Goal: Task Accomplishment & Management: Use online tool/utility

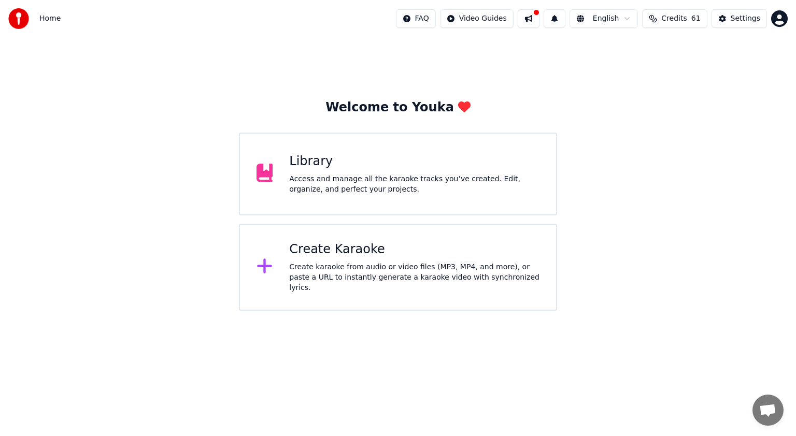
click at [354, 245] on div "Create Karaoke" at bounding box center [414, 249] width 250 height 17
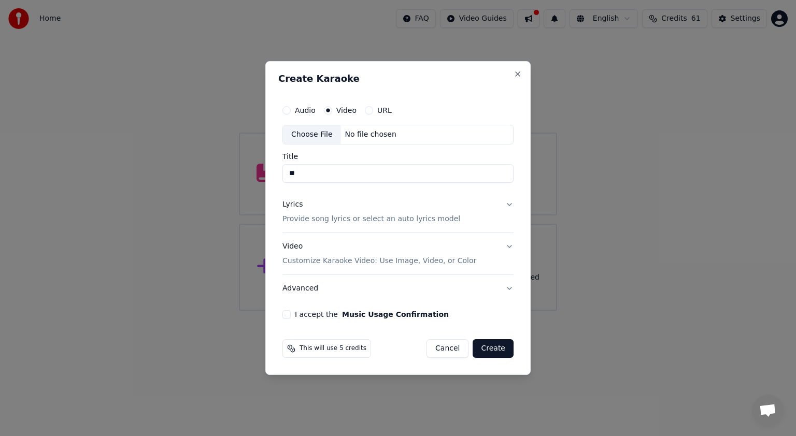
type input "*"
type input "**********"
click at [356, 222] on p "Provide song lyrics or select an auto lyrics model" at bounding box center [371, 219] width 178 height 10
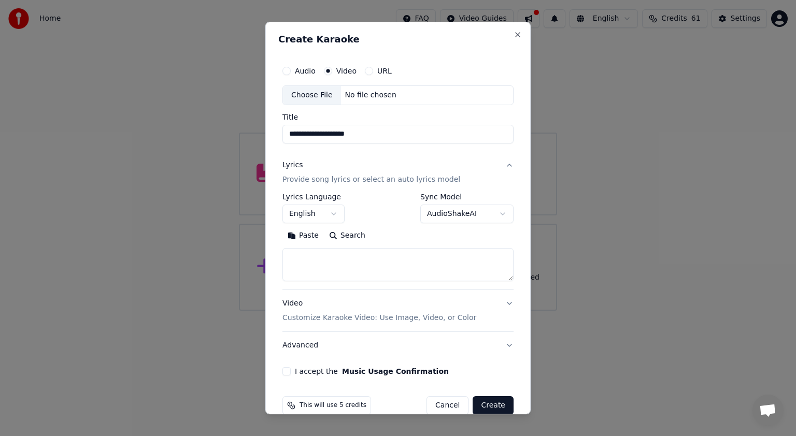
click at [309, 254] on textarea at bounding box center [397, 264] width 231 height 33
paste textarea "**********"
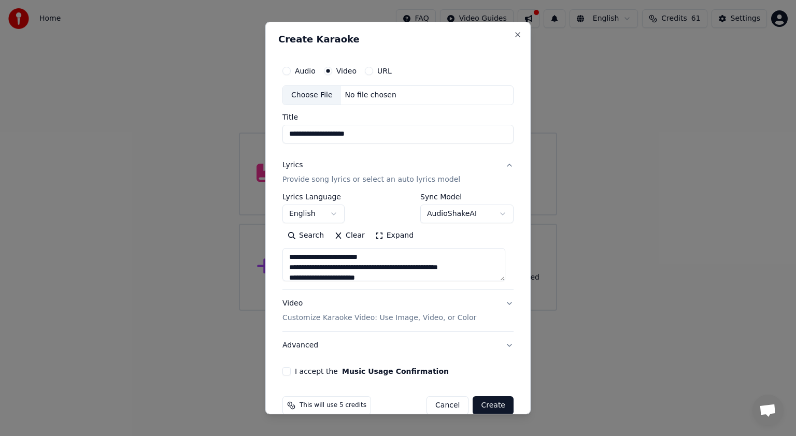
scroll to position [369, 0]
type textarea "**********"
click at [327, 95] on div "Choose File" at bounding box center [312, 95] width 58 height 19
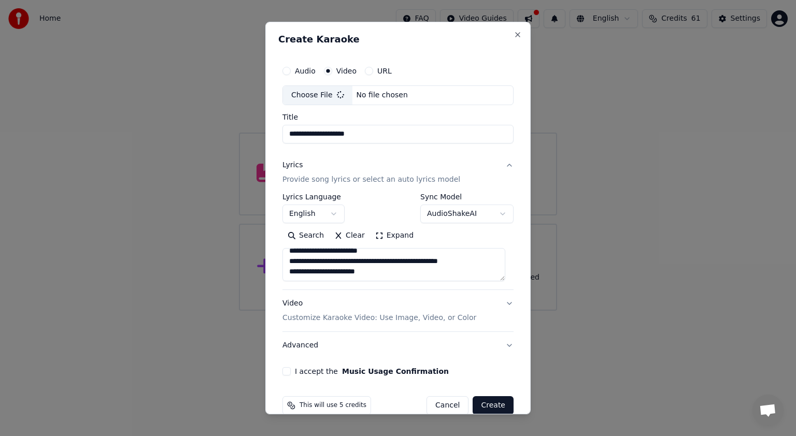
type input "**********"
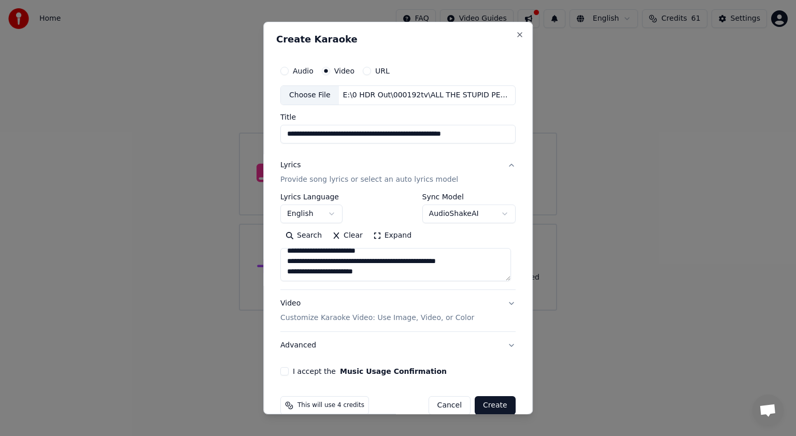
scroll to position [17, 0]
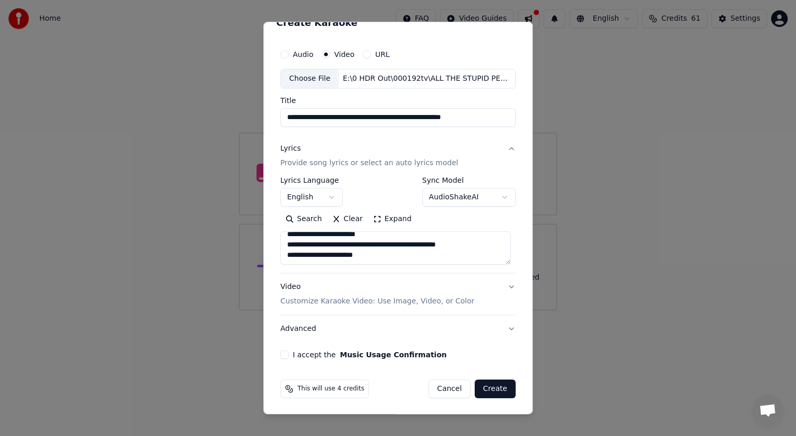
click at [284, 354] on button "I accept the Music Usage Confirmation" at bounding box center [284, 355] width 8 height 8
click at [479, 384] on button "Create" at bounding box center [494, 389] width 41 height 19
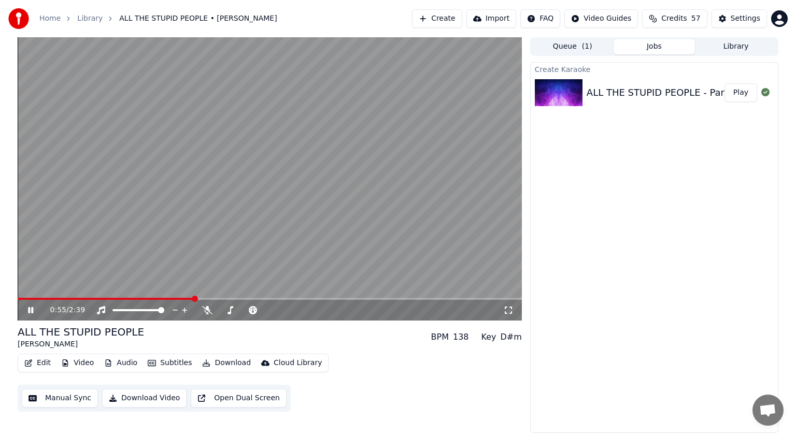
click at [31, 311] on icon at bounding box center [38, 310] width 24 height 8
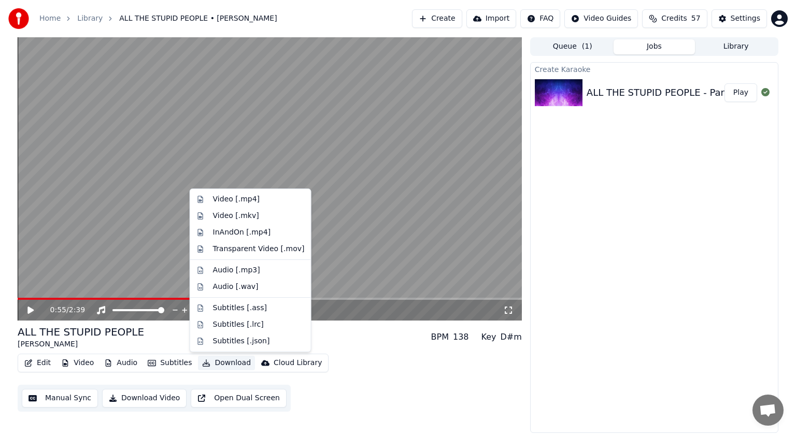
click at [220, 362] on button "Download" at bounding box center [226, 363] width 57 height 15
click at [232, 203] on div "Video [.mp4]" at bounding box center [236, 199] width 47 height 10
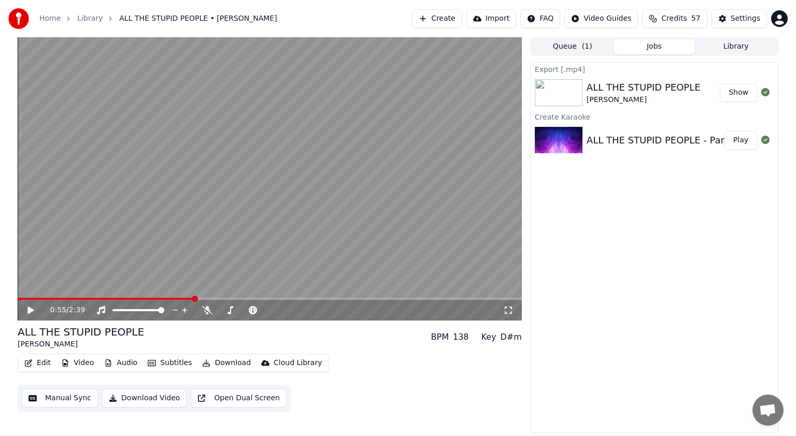
click at [731, 92] on button "Show" at bounding box center [737, 92] width 37 height 19
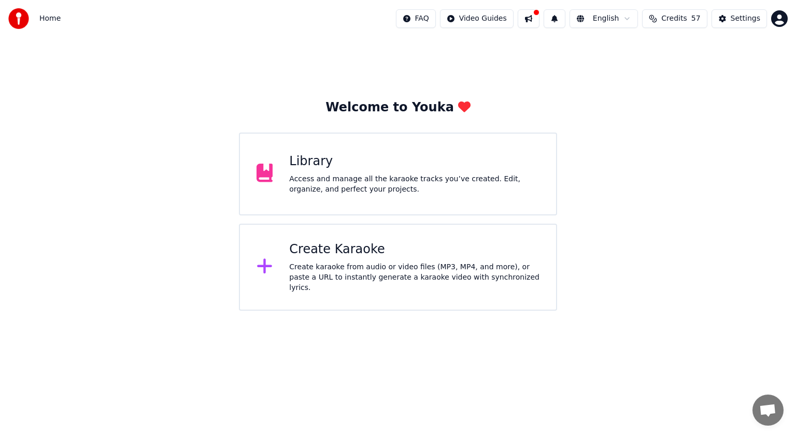
click at [369, 171] on div "Library Access and manage all the karaoke tracks you’ve created. Edit, organize…" at bounding box center [414, 173] width 250 height 41
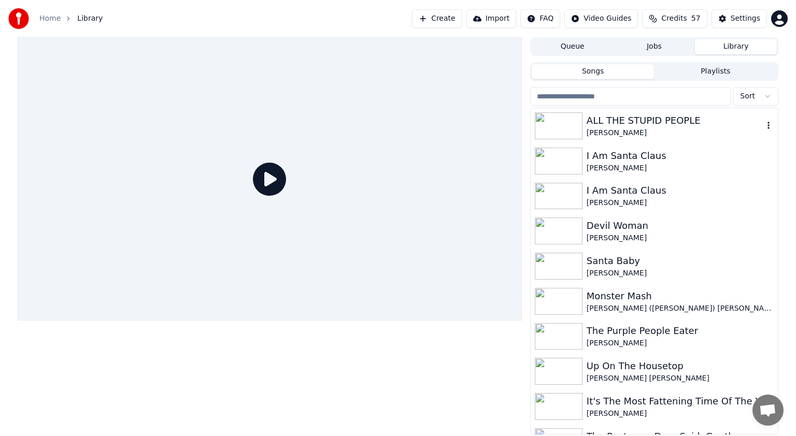
click at [607, 124] on div "ALL THE STUPID PEOPLE" at bounding box center [674, 120] width 177 height 15
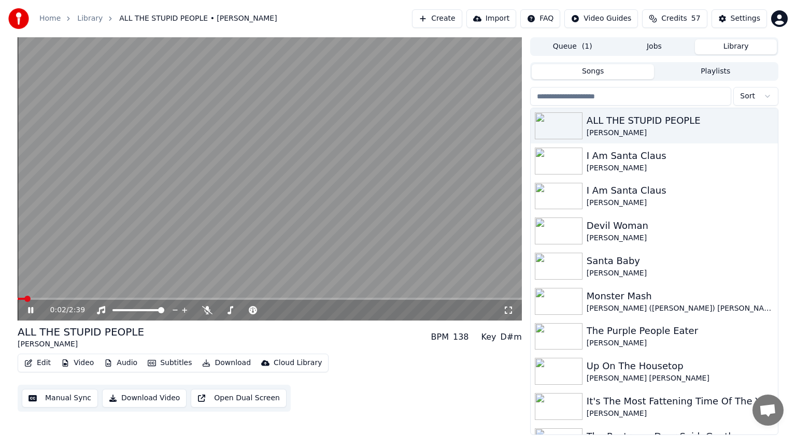
click at [37, 363] on button "Edit" at bounding box center [37, 363] width 35 height 15
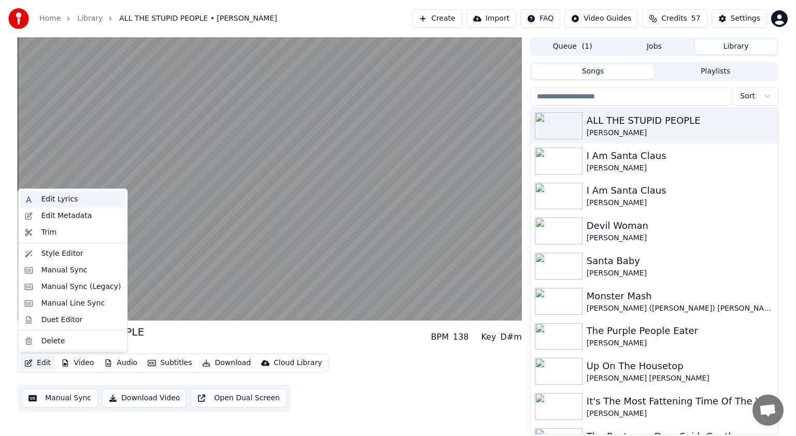
click at [58, 201] on div "Edit Lyrics" at bounding box center [59, 199] width 37 height 10
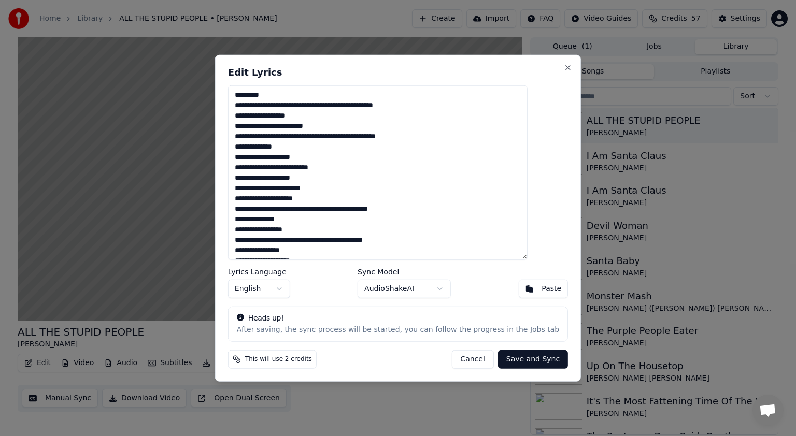
type textarea "**********"
click at [502, 356] on button "Save and Sync" at bounding box center [533, 359] width 70 height 19
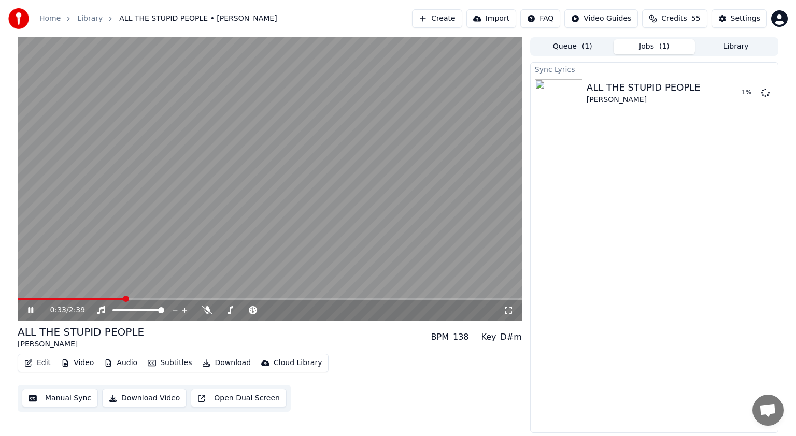
click at [28, 309] on icon at bounding box center [30, 310] width 5 height 6
click at [105, 299] on span at bounding box center [62, 299] width 89 height 2
click at [88, 297] on video at bounding box center [270, 178] width 504 height 283
click at [32, 309] on icon at bounding box center [30, 310] width 6 height 7
click at [31, 312] on icon at bounding box center [38, 310] width 24 height 8
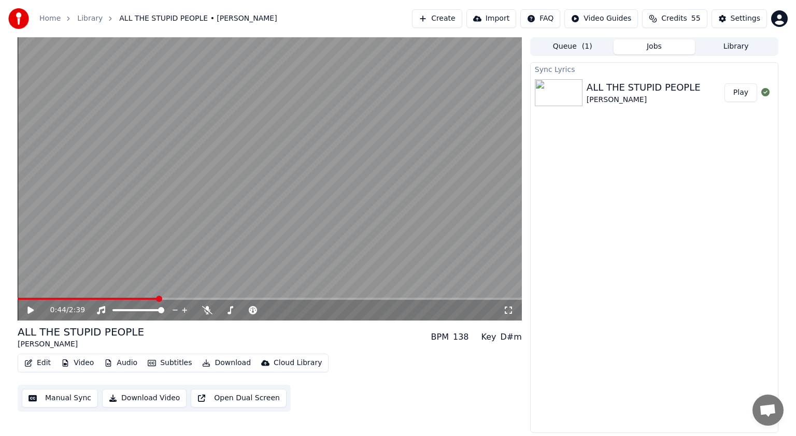
click at [136, 396] on button "Download Video" at bounding box center [144, 398] width 84 height 19
click at [739, 93] on button "Show" at bounding box center [737, 92] width 37 height 19
